Goal: Information Seeking & Learning: Check status

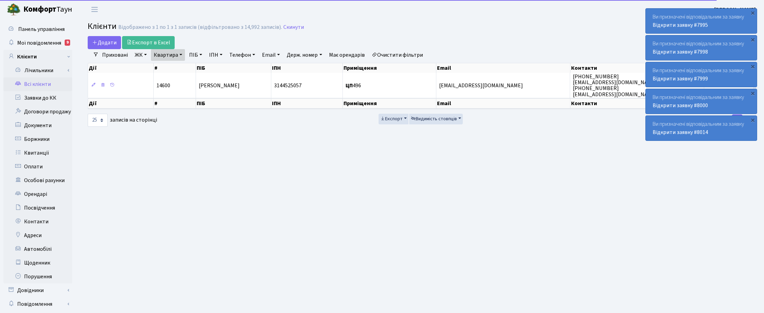
select select "25"
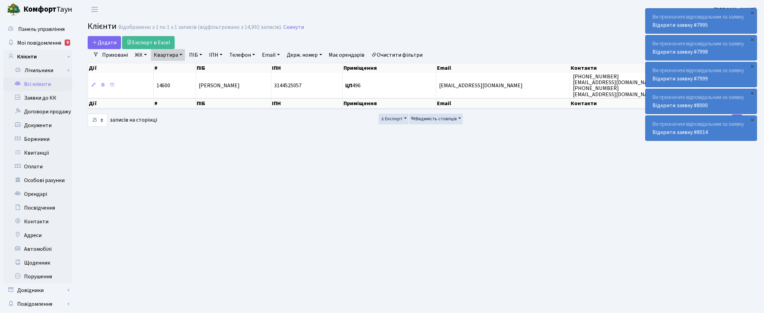
click at [183, 57] on link "Квартира" at bounding box center [168, 55] width 34 height 12
click at [174, 67] on input "496" at bounding box center [171, 68] width 40 height 13
type input "4"
type input "144"
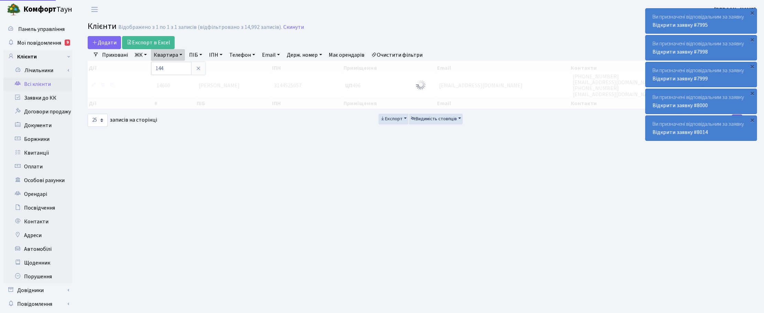
click at [144, 54] on link "ЖК" at bounding box center [141, 55] width 18 height 12
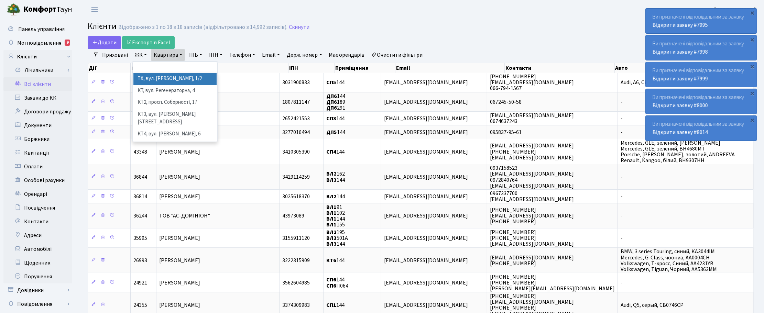
click at [147, 81] on li "ТХ, вул. Ділова, 1/2" at bounding box center [174, 79] width 83 height 12
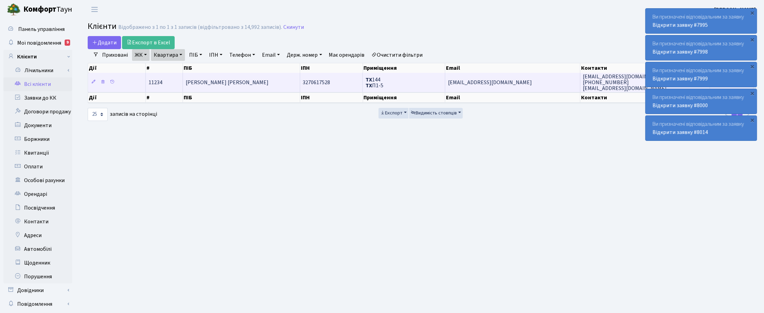
click at [226, 78] on td "Балуц Ірина Олексіївна" at bounding box center [241, 82] width 117 height 19
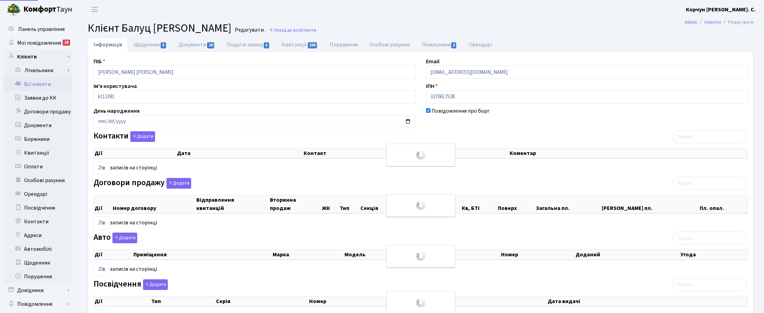
select select "25"
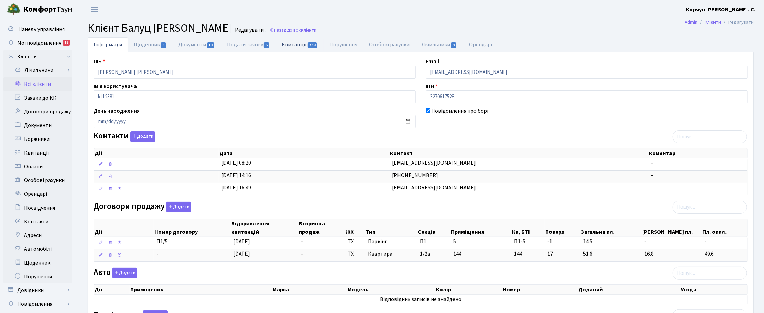
click at [296, 46] on link "Квитанції 239" at bounding box center [300, 44] width 48 height 14
select select "25"
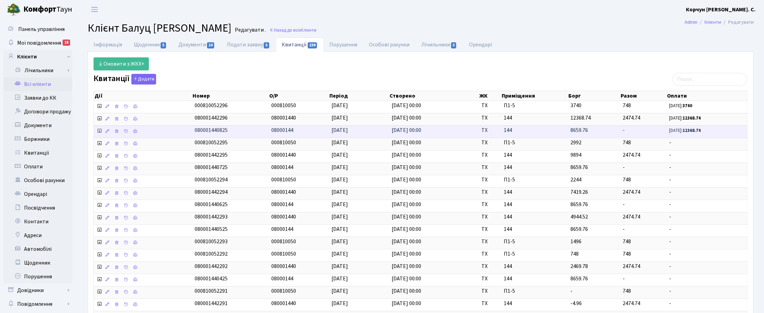
click at [98, 134] on icon at bounding box center [100, 131] width 6 height 6
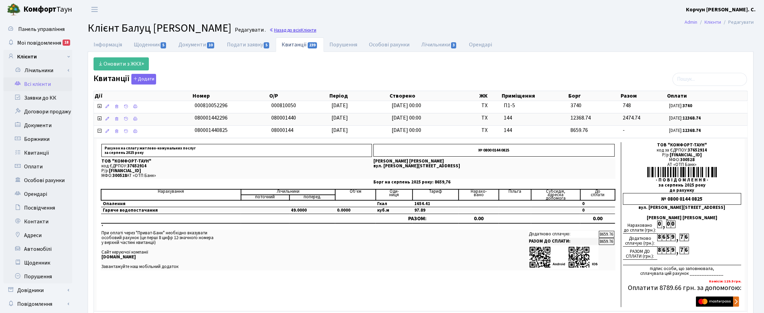
click at [303, 29] on link "Назад до всіх Клієнти" at bounding box center [292, 30] width 47 height 7
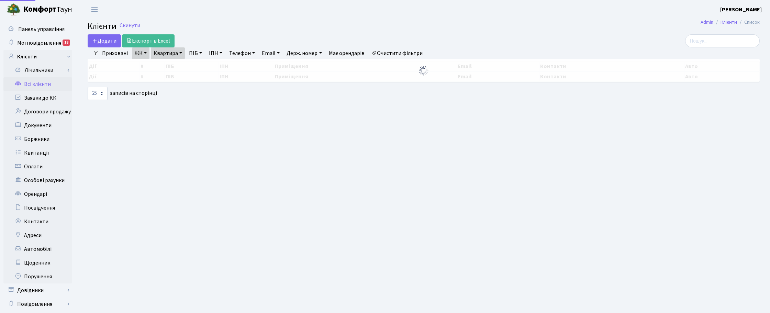
select select "25"
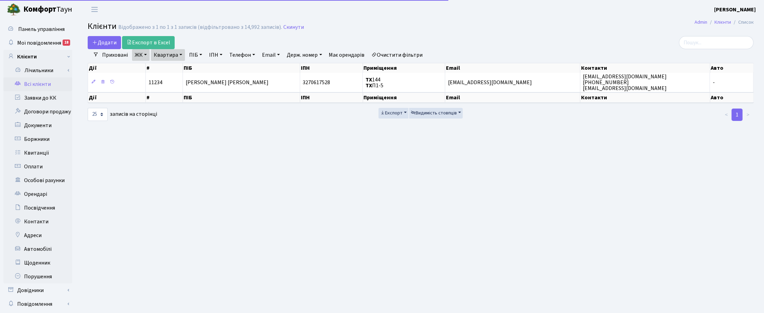
click at [179, 54] on link "Квартира" at bounding box center [168, 55] width 34 height 12
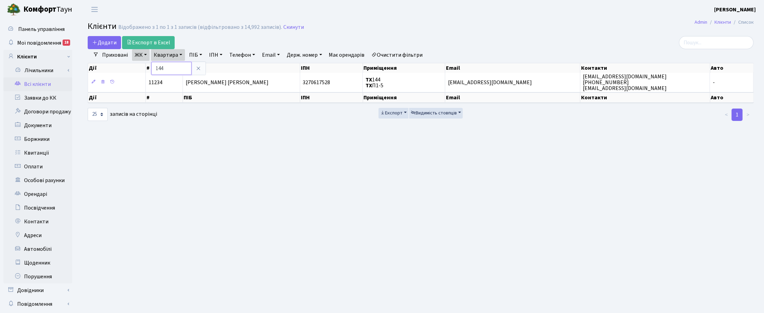
click at [173, 68] on input "144" at bounding box center [171, 68] width 40 height 13
type input "1"
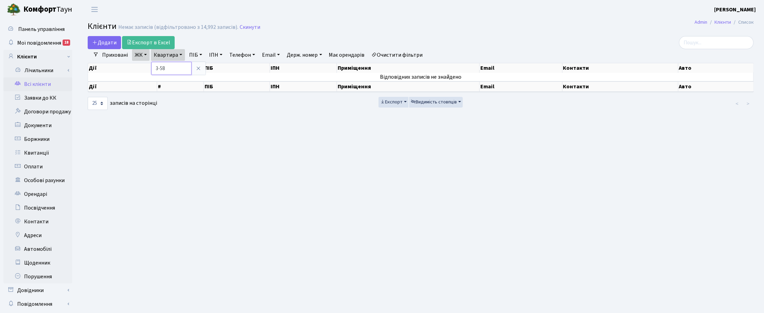
drag, startPoint x: 171, startPoint y: 68, endPoint x: 152, endPoint y: 66, distance: 18.3
click at [152, 66] on input "3-58" at bounding box center [171, 68] width 40 height 13
type input "5-68"
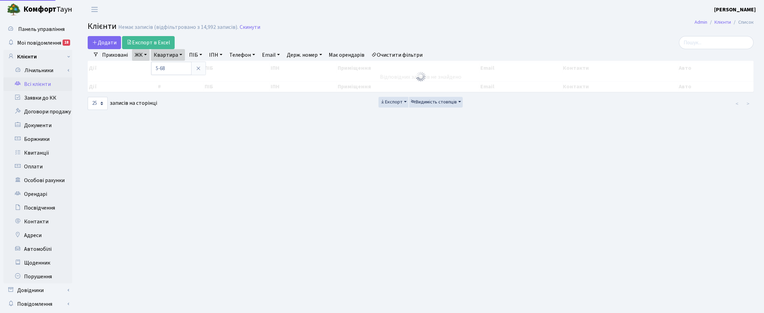
click at [143, 58] on link "ЖК" at bounding box center [141, 55] width 18 height 12
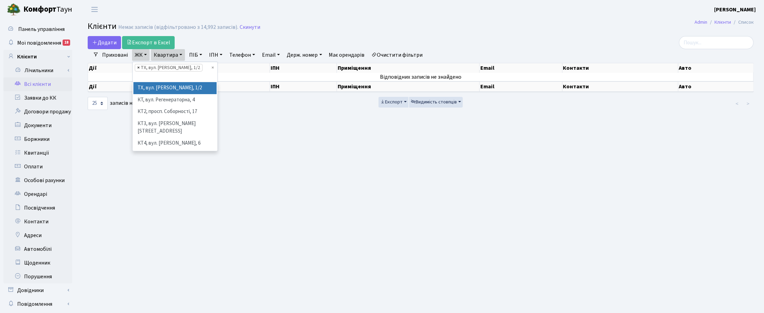
click at [137, 67] on span "×" at bounding box center [138, 67] width 2 height 7
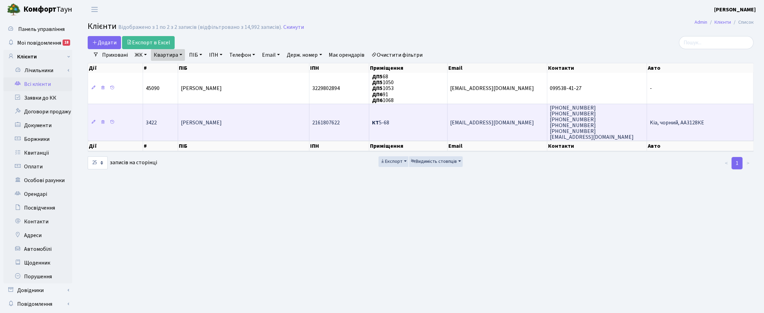
click at [222, 123] on span "[PERSON_NAME]" at bounding box center [201, 123] width 41 height 8
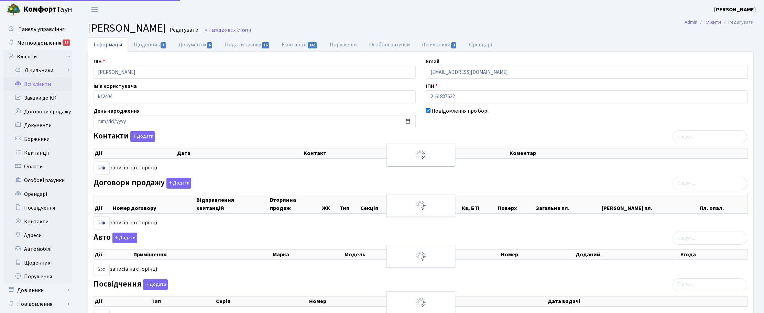
select select "25"
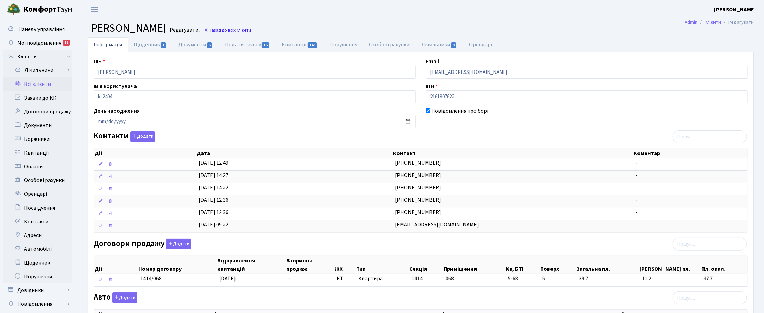
click at [251, 31] on link "Назад до всіх Клієнти" at bounding box center [227, 30] width 47 height 7
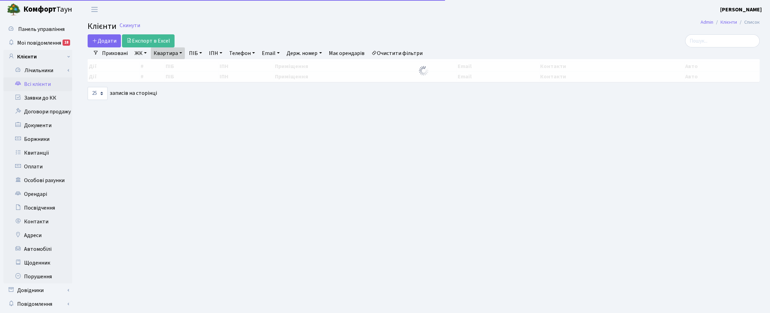
select select "25"
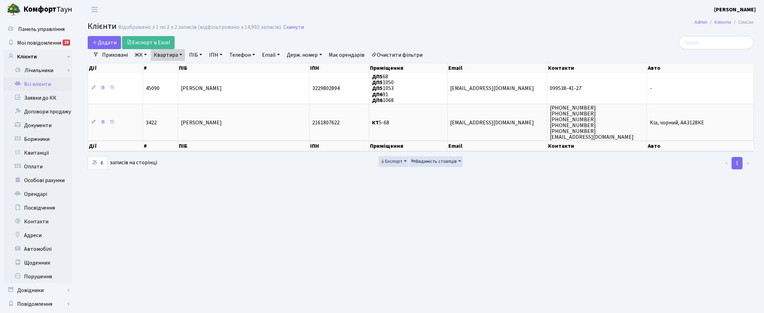
click at [177, 51] on link "Квартира" at bounding box center [168, 55] width 34 height 12
click at [171, 64] on input "5-68" at bounding box center [171, 68] width 40 height 13
type input "5"
type input "2-229"
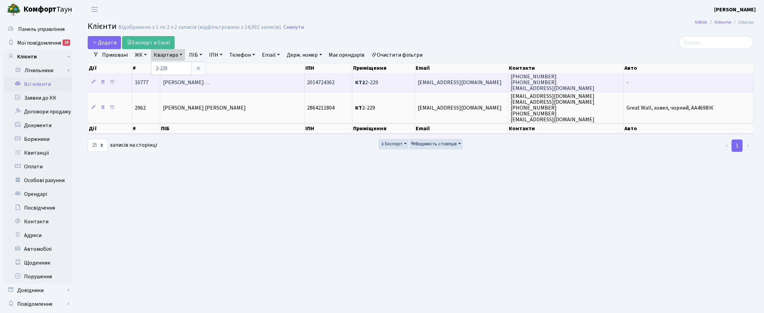
click at [208, 83] on span "Козаченко Валентина Володимирівн…" at bounding box center [186, 83] width 46 height 8
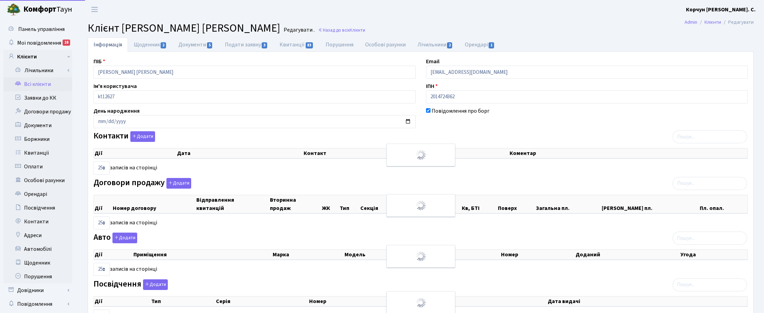
select select "25"
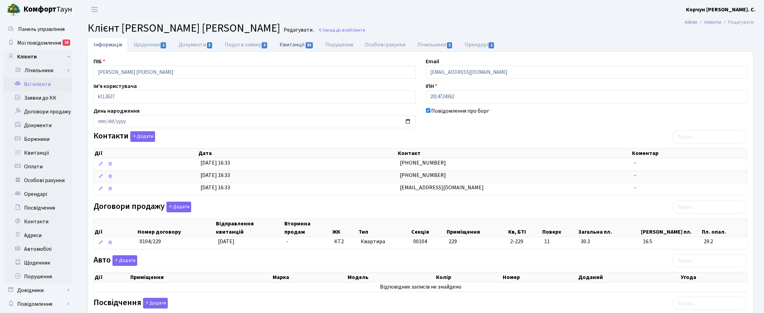
click at [293, 43] on link "Квитанції 83" at bounding box center [297, 44] width 46 height 14
select select "25"
